Goal: Information Seeking & Learning: Learn about a topic

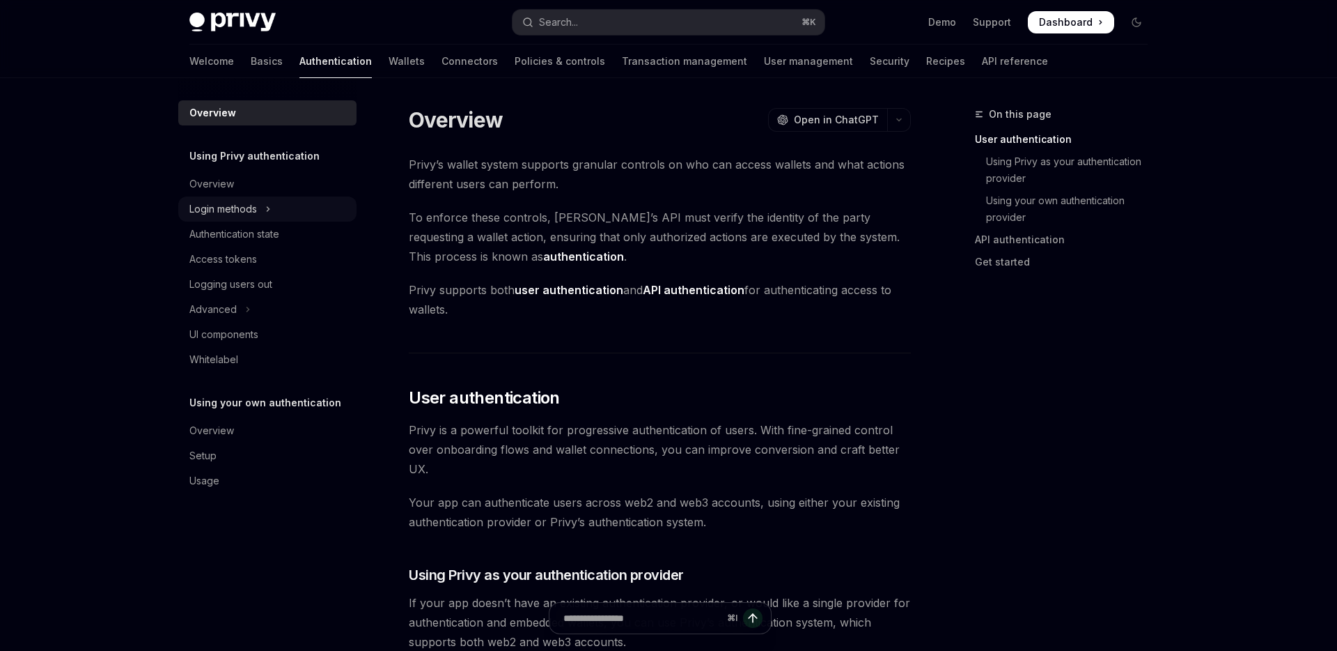
click at [259, 215] on button "Login methods" at bounding box center [267, 208] width 178 height 25
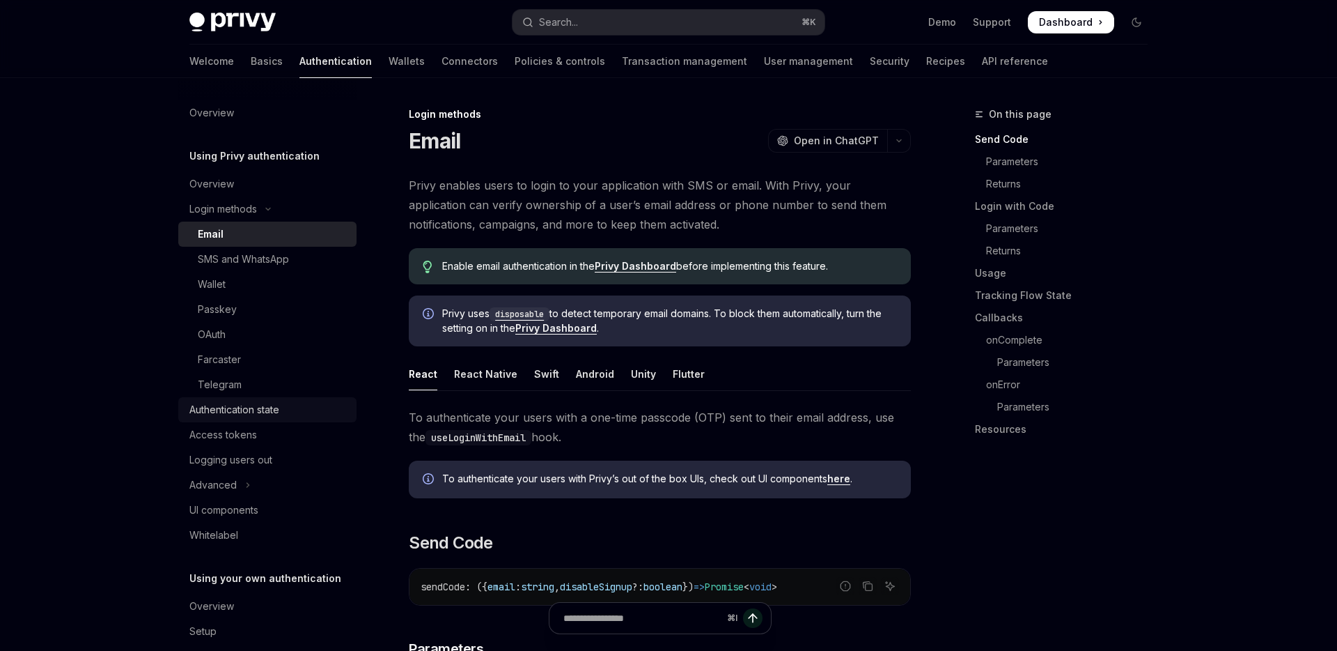
click at [267, 416] on div "Authentication state" at bounding box center [234, 409] width 90 height 17
click at [389, 65] on link "Wallets" at bounding box center [407, 61] width 36 height 33
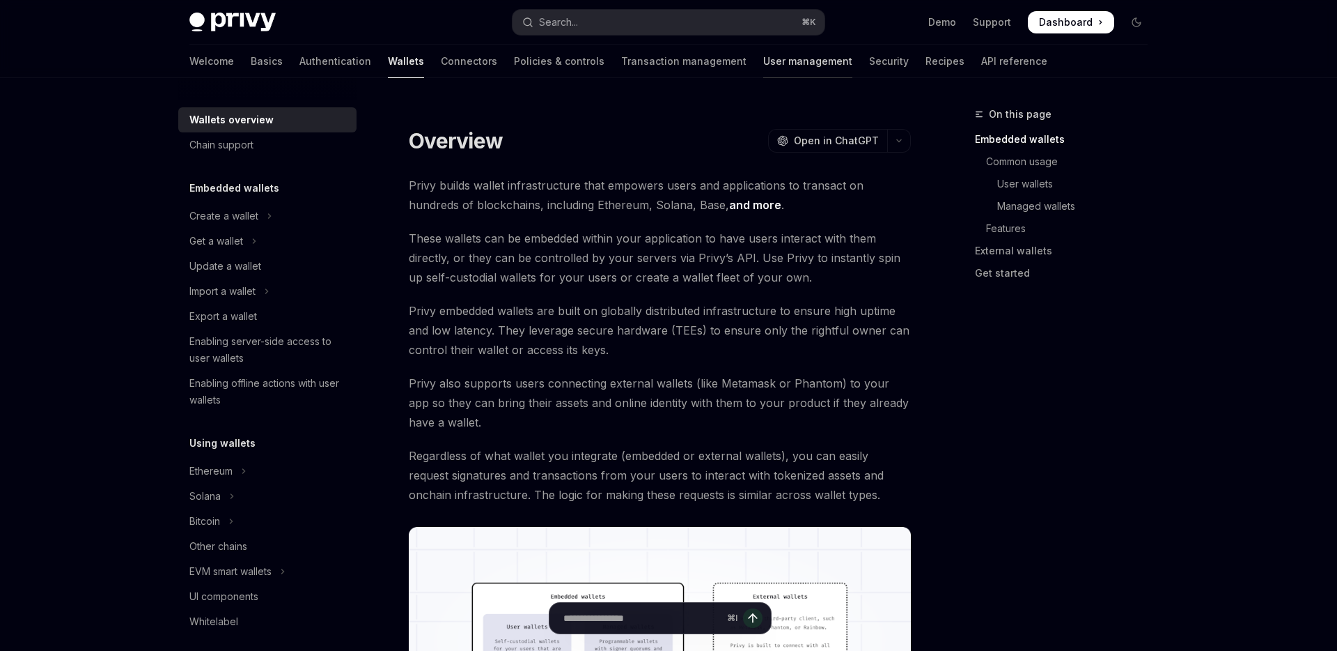
click at [763, 49] on link "User management" at bounding box center [807, 61] width 89 height 33
type textarea "*"
